Goal: Task Accomplishment & Management: Manage account settings

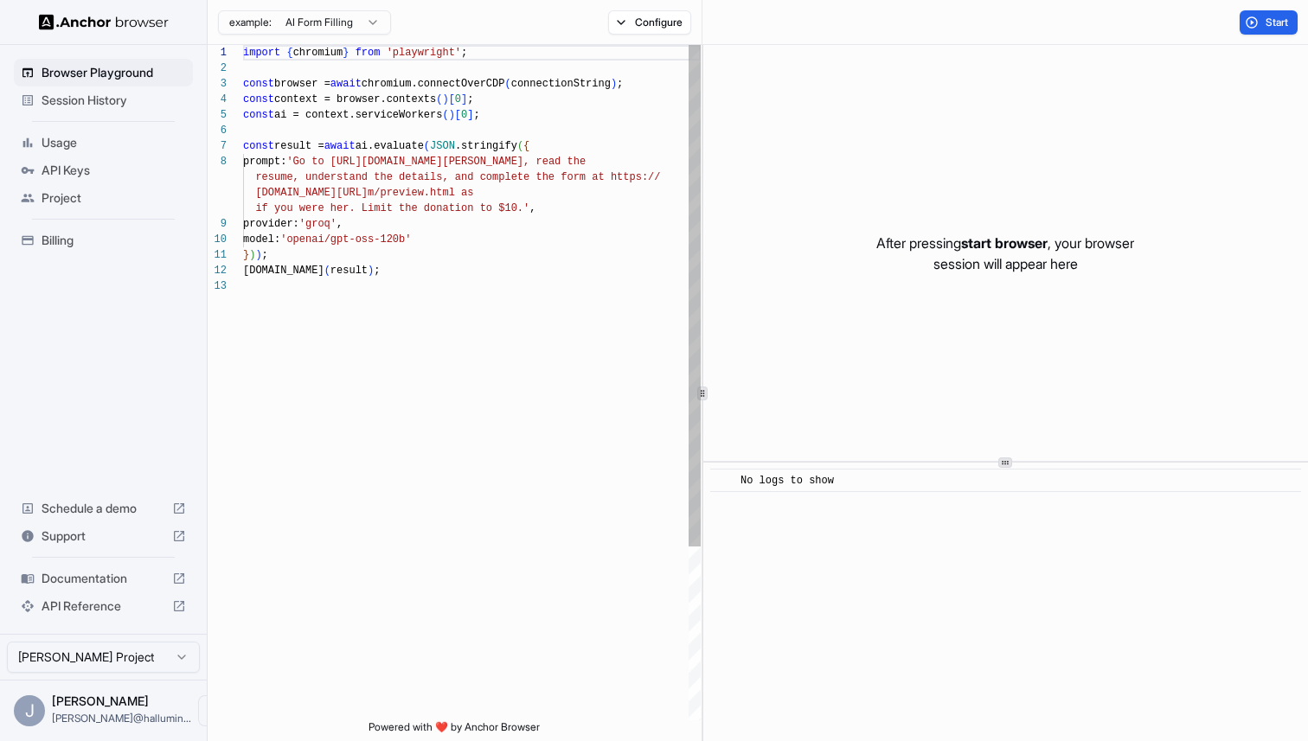
scroll to position [109, 0]
click at [81, 99] on span "Session History" at bounding box center [114, 100] width 144 height 17
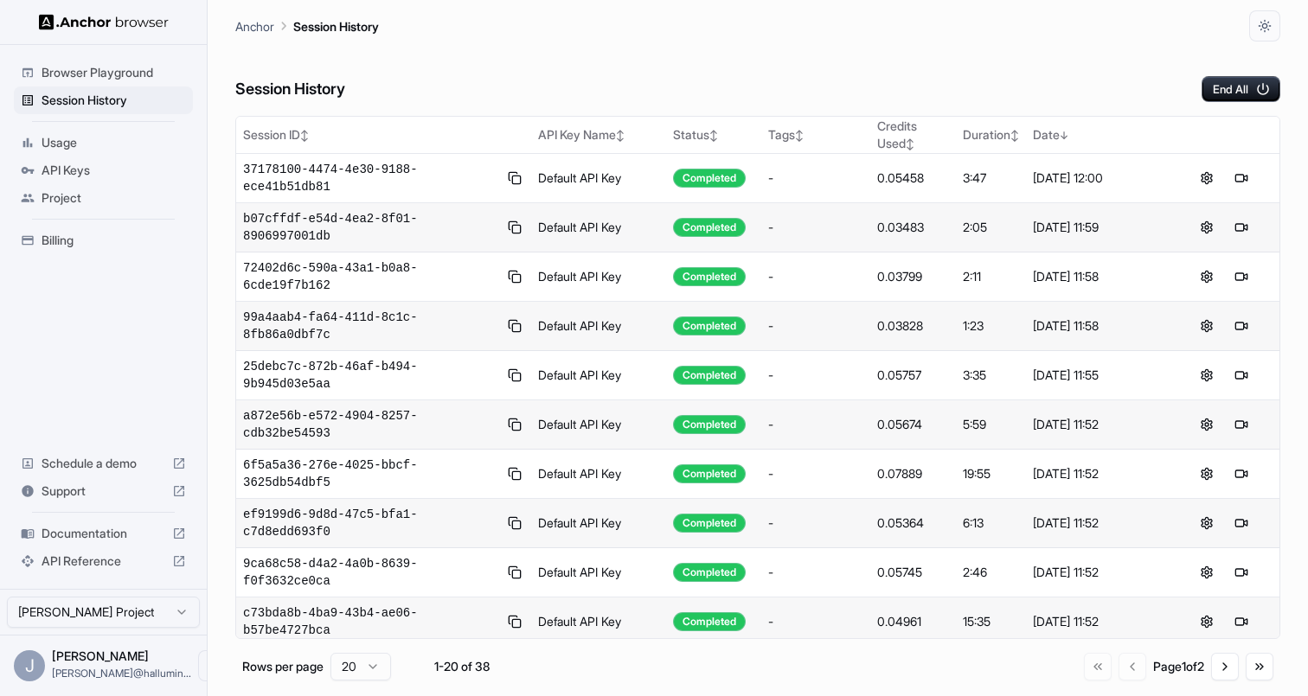
click at [138, 669] on div "J Jerry Wu jerry@hallumin..." at bounding box center [103, 665] width 207 height 61
click at [207, 667] on icon "Open menu" at bounding box center [214, 666] width 14 height 14
click at [53, 655] on div at bounding box center [654, 348] width 1308 height 696
click at [70, 146] on span "Usage" at bounding box center [114, 142] width 144 height 17
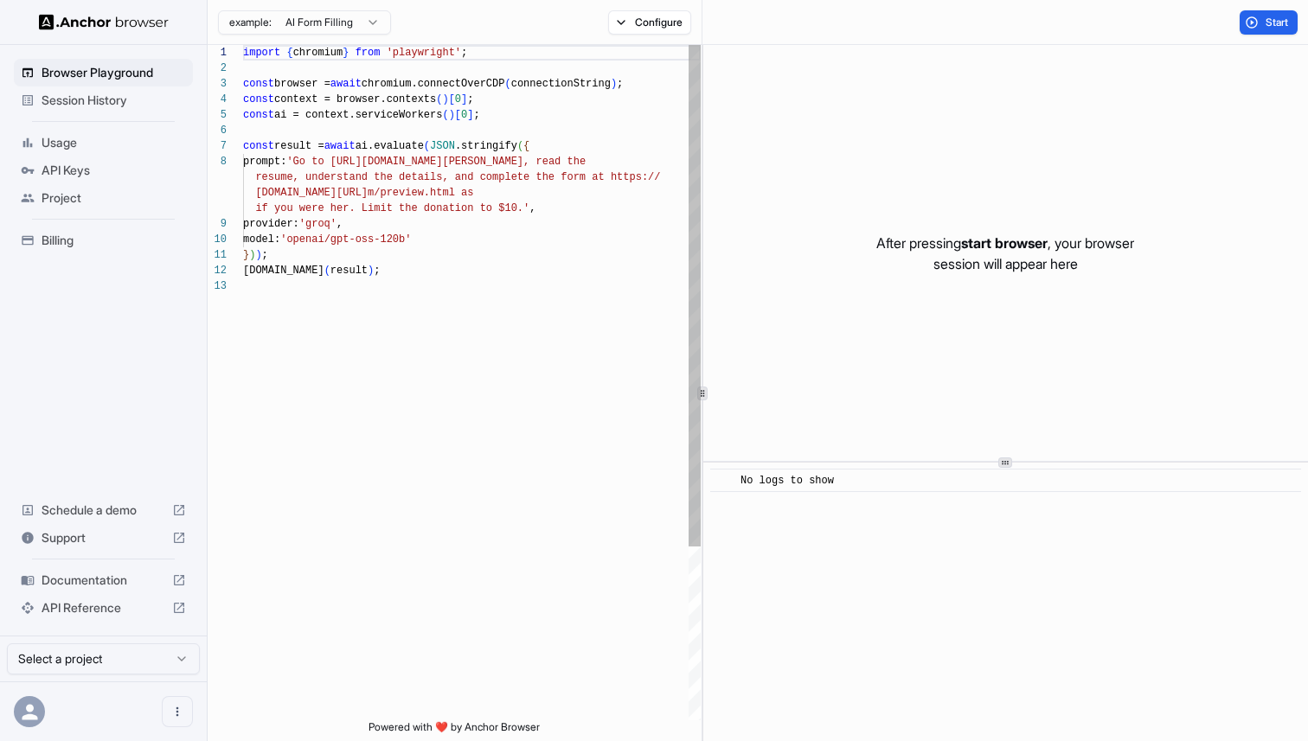
scroll to position [109, 0]
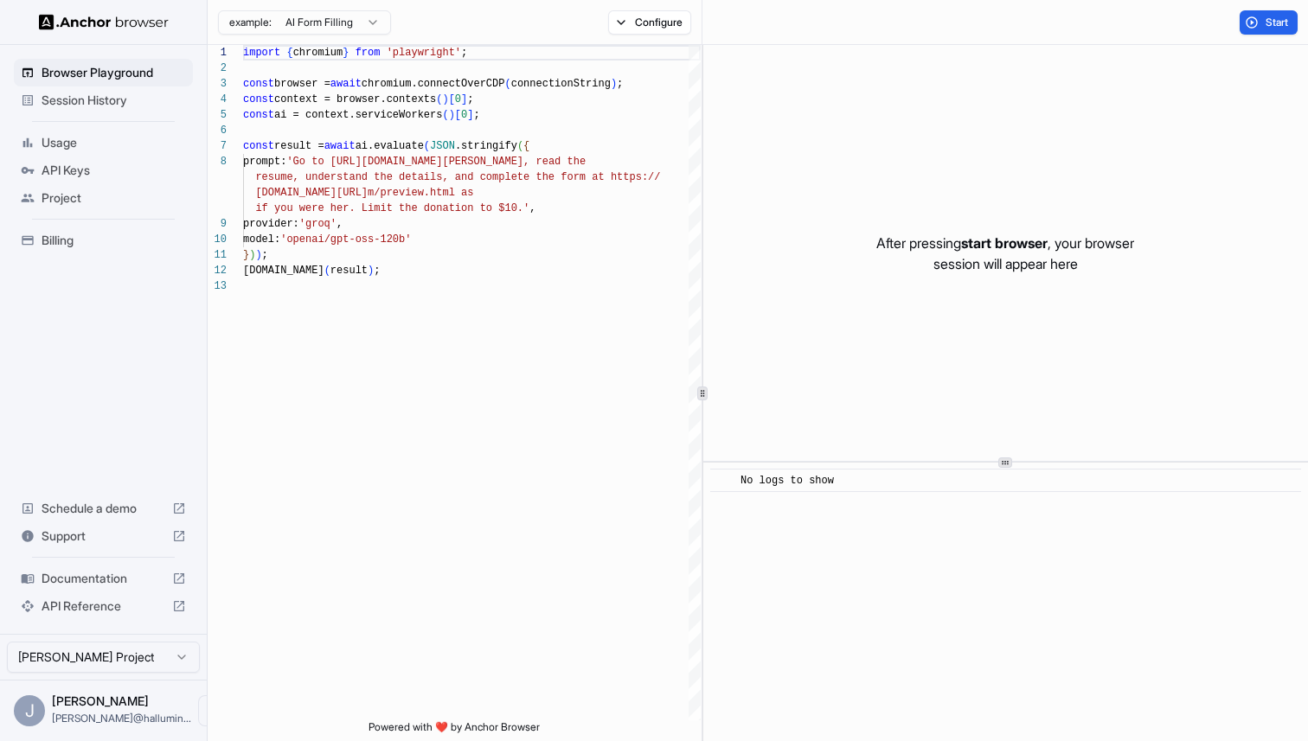
click at [74, 239] on span "Billing" at bounding box center [114, 240] width 144 height 17
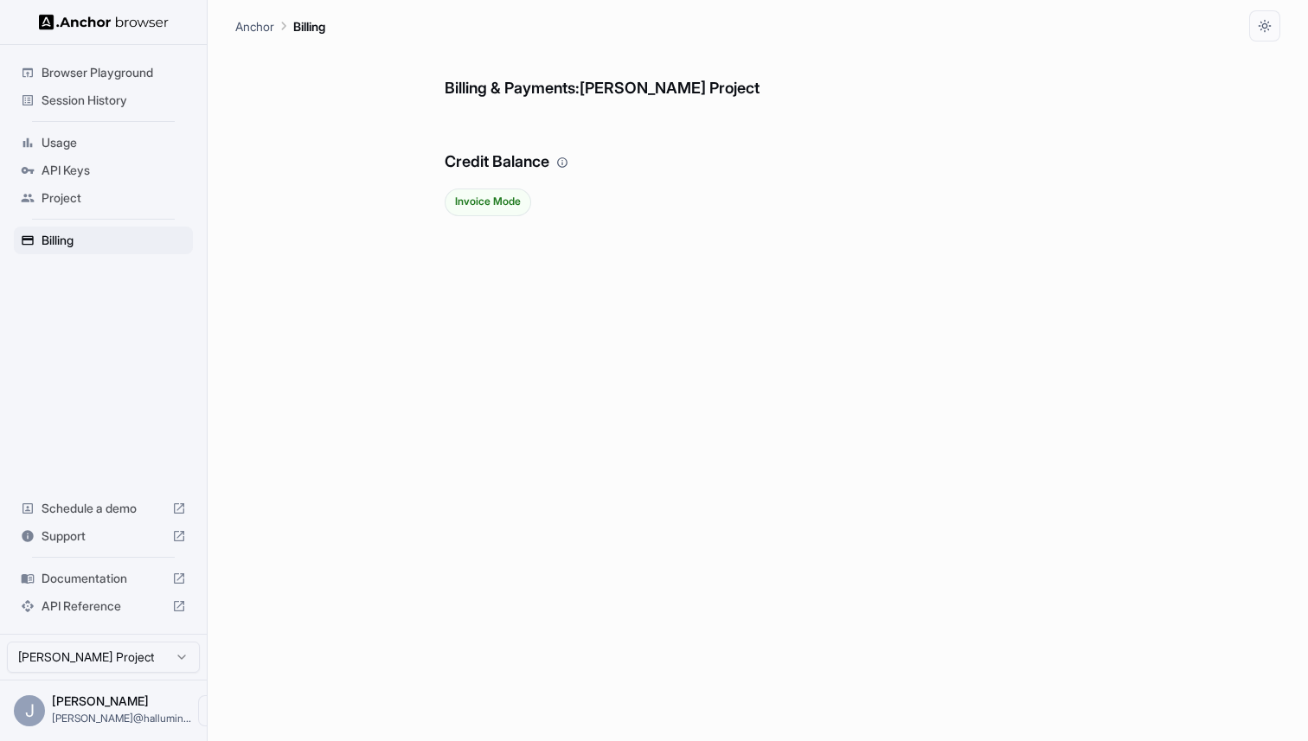
click at [94, 165] on span "API Keys" at bounding box center [114, 170] width 144 height 17
